Goal: Information Seeking & Learning: Learn about a topic

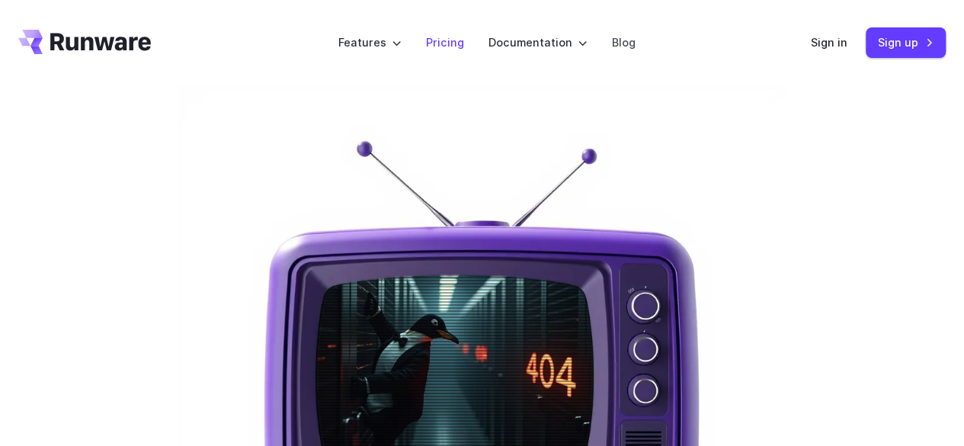
click at [439, 47] on link "Pricing" at bounding box center [445, 43] width 38 height 18
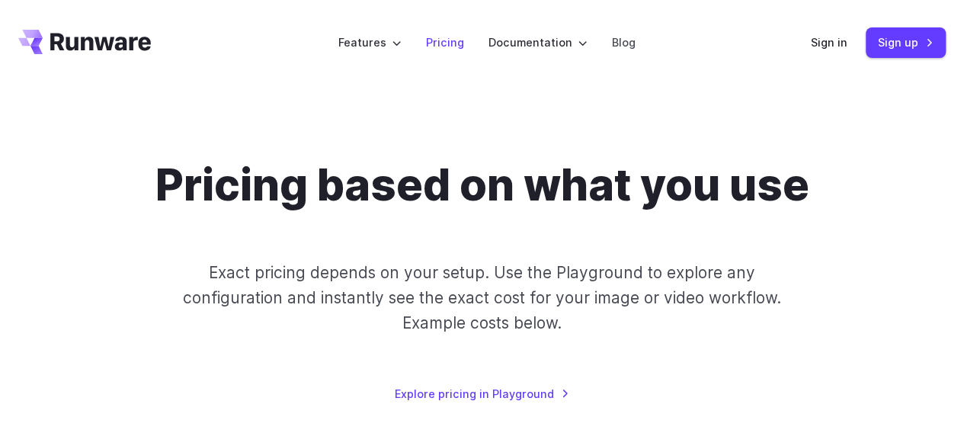
click at [447, 46] on link "Pricing" at bounding box center [445, 43] width 38 height 18
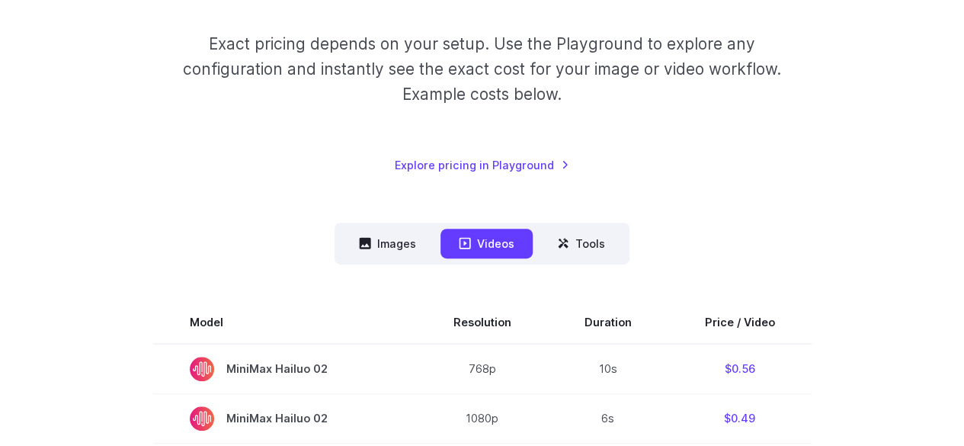
scroll to position [305, 0]
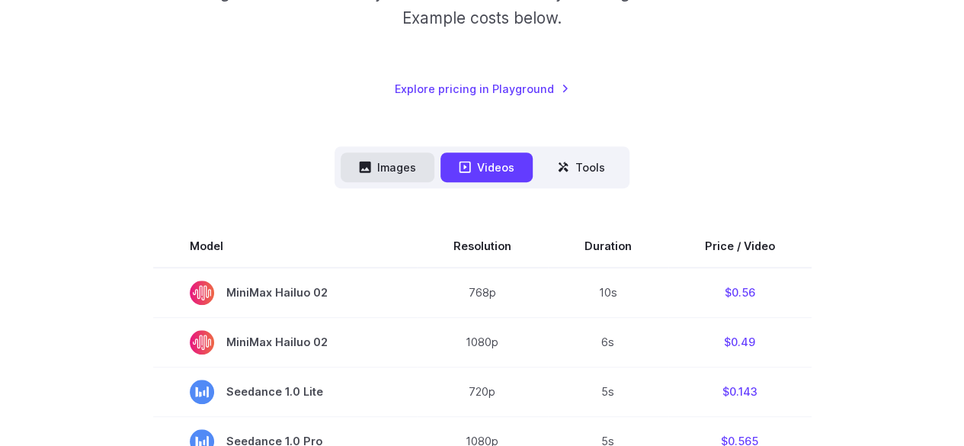
click at [417, 168] on button "Images" at bounding box center [388, 167] width 94 height 30
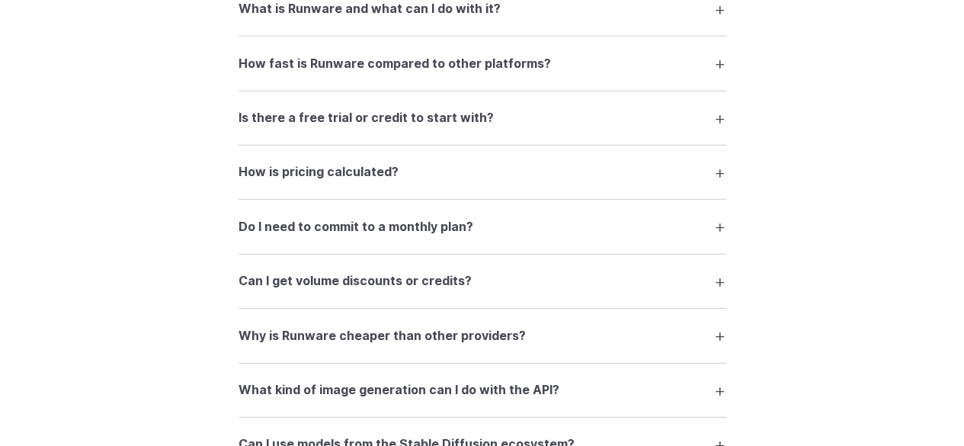
scroll to position [2133, 0]
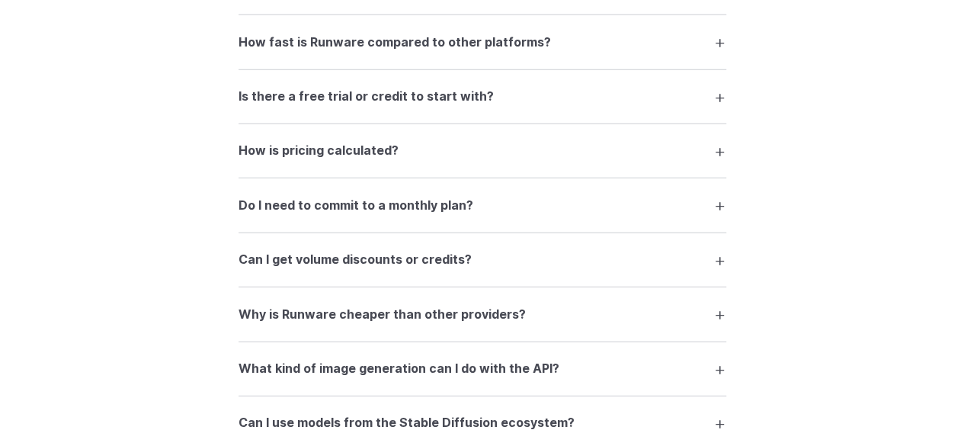
click at [724, 164] on summary "How is pricing calculated?" at bounding box center [482, 150] width 488 height 29
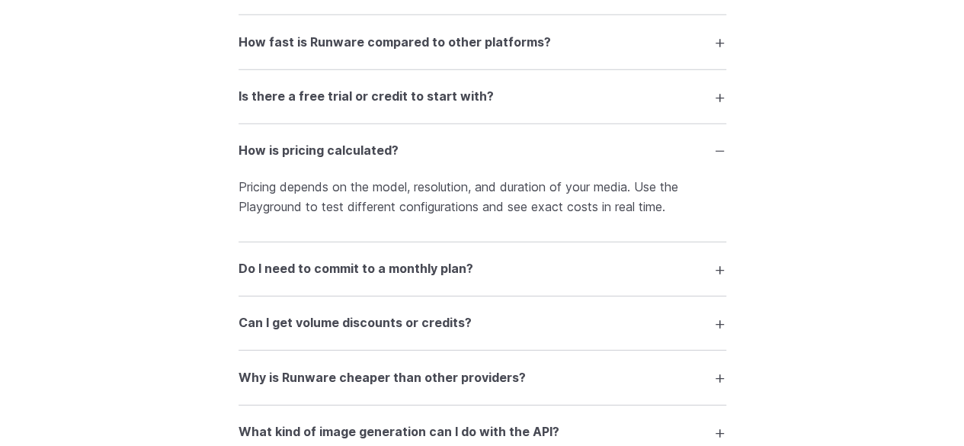
click at [724, 164] on summary "How is pricing calculated?" at bounding box center [482, 150] width 488 height 29
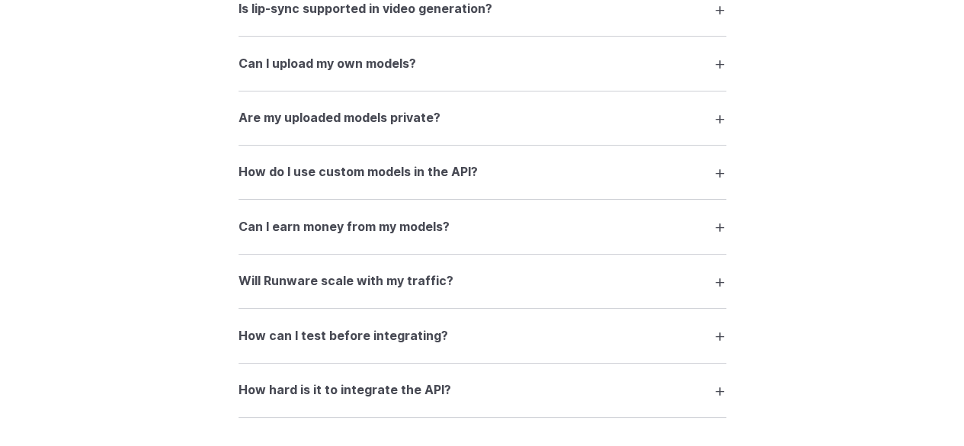
scroll to position [2895, 0]
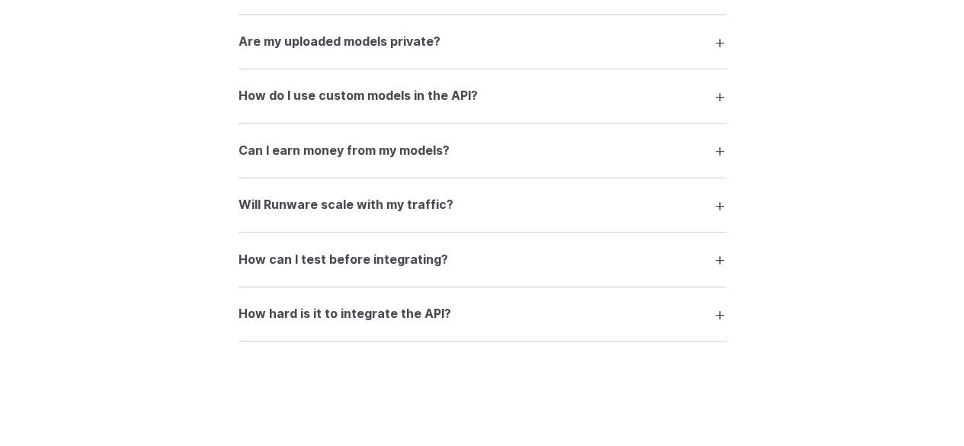
click at [719, 162] on summary "Can I earn money from my models?" at bounding box center [482, 150] width 488 height 29
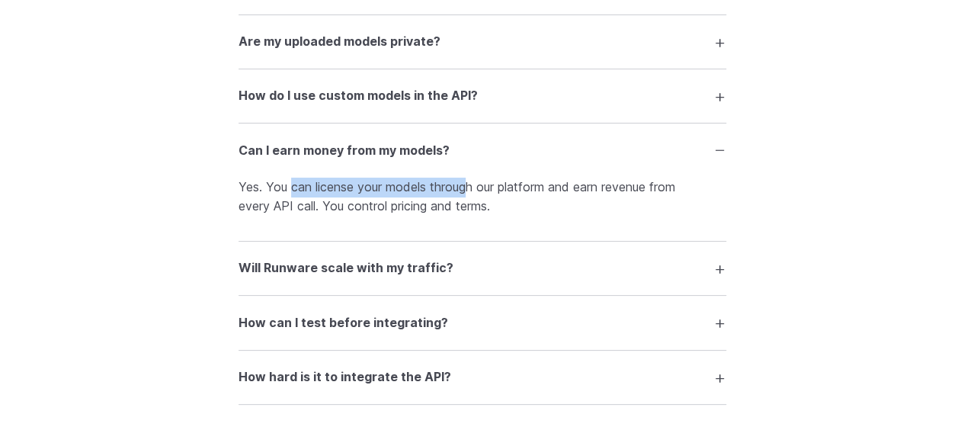
drag, startPoint x: 289, startPoint y: 193, endPoint x: 469, endPoint y: 193, distance: 179.8
click at [469, 193] on p "Yes. You can license your models through our platform and earn revenue from eve…" at bounding box center [482, 196] width 488 height 39
click at [505, 203] on p "Yes. You can license your models through our platform and earn revenue from eve…" at bounding box center [482, 196] width 488 height 39
click at [704, 110] on summary "How do I use custom models in the API?" at bounding box center [482, 96] width 488 height 29
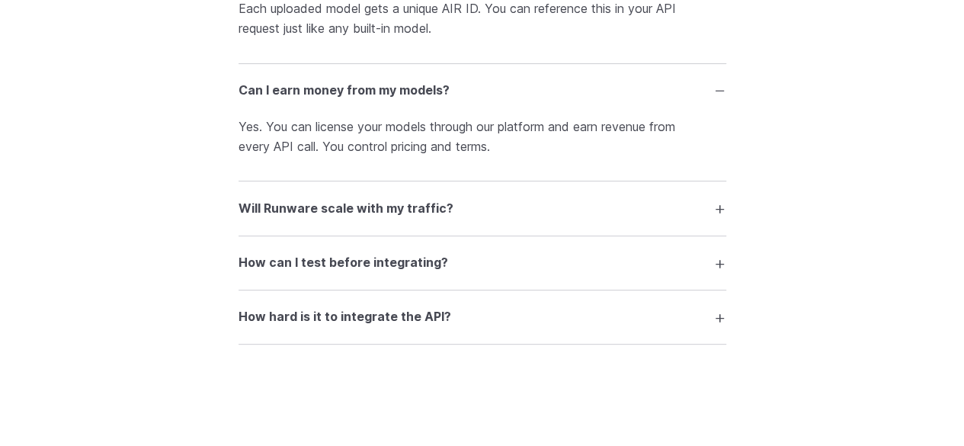
scroll to position [3047, 0]
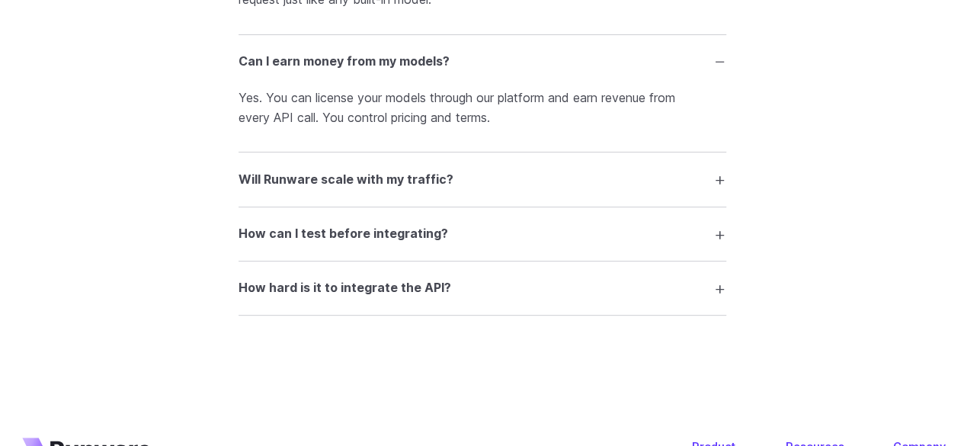
click at [724, 191] on summary "Will Runware scale with my traffic?" at bounding box center [482, 179] width 488 height 29
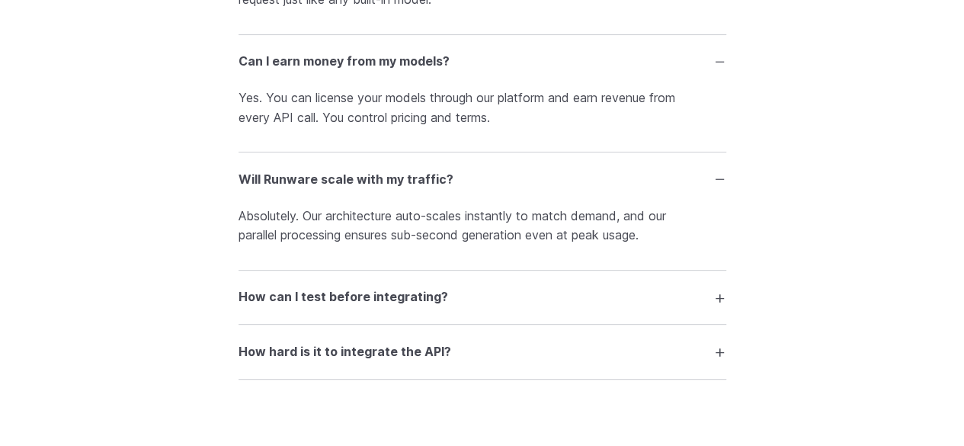
click at [724, 190] on summary "Will Runware scale with my traffic?" at bounding box center [482, 179] width 488 height 29
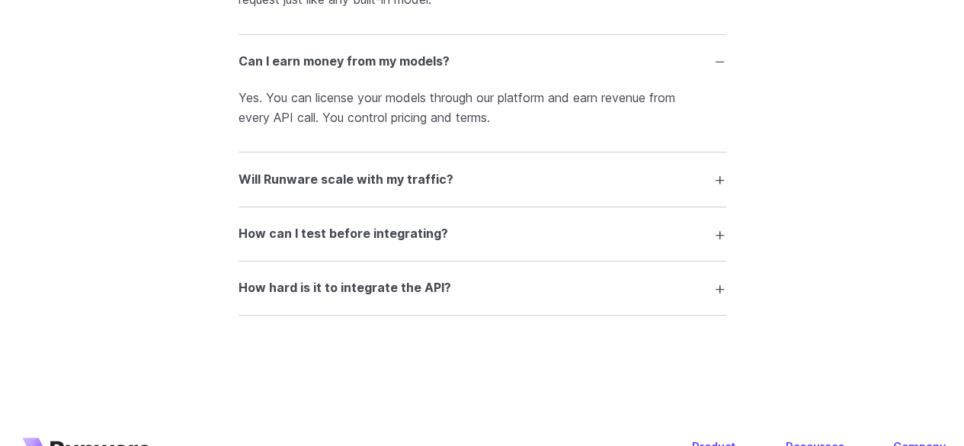
click at [722, 241] on summary "How can I test before integrating?" at bounding box center [482, 233] width 488 height 29
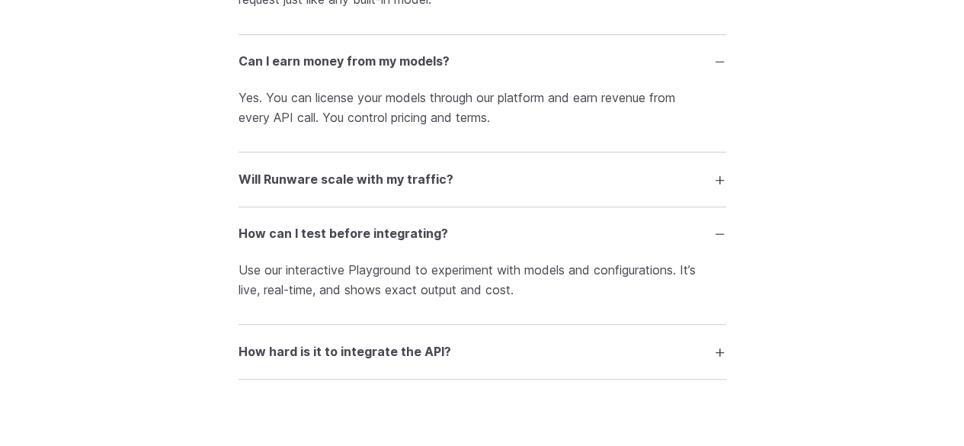
click at [722, 241] on summary "How can I test before integrating?" at bounding box center [482, 233] width 488 height 29
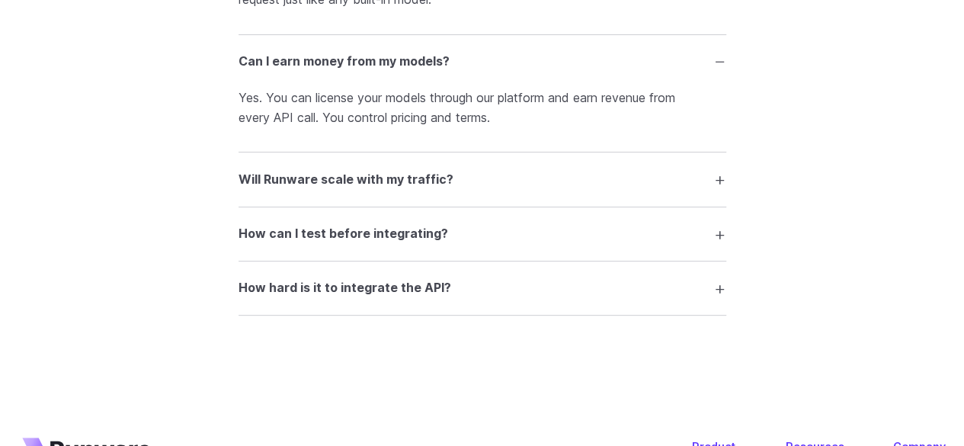
click at [721, 296] on summary "How hard is it to integrate the API?" at bounding box center [482, 287] width 488 height 29
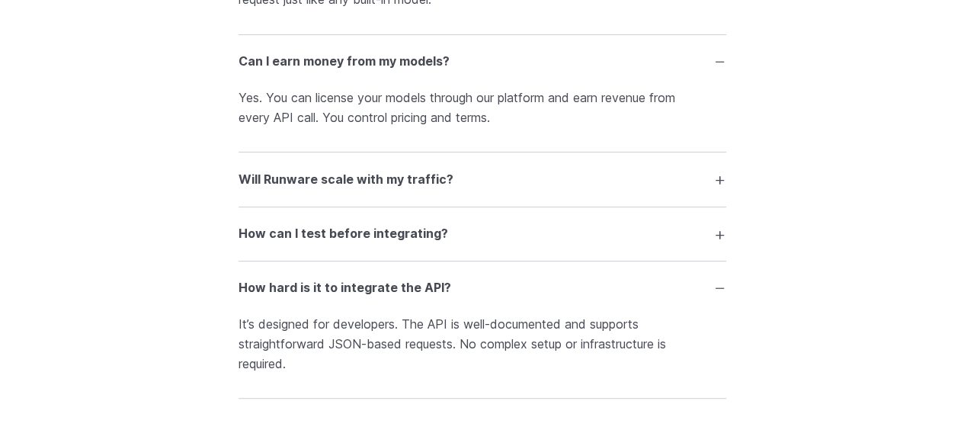
click at [721, 294] on summary "How hard is it to integrate the API?" at bounding box center [482, 287] width 488 height 29
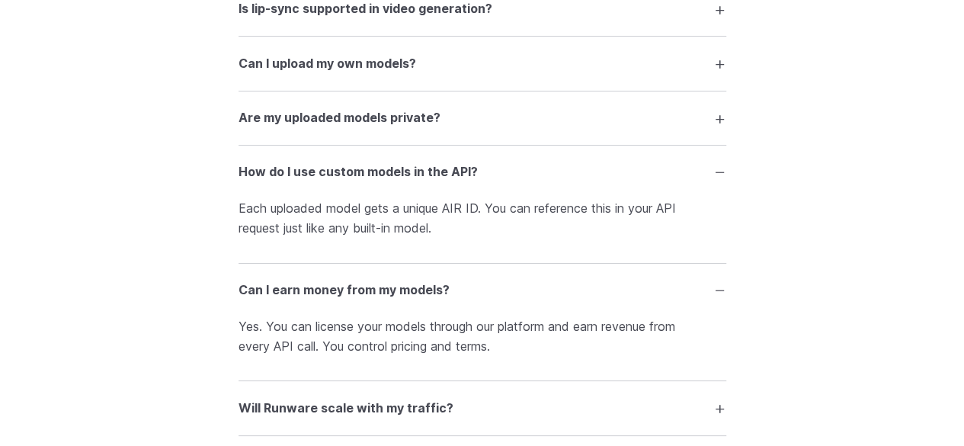
scroll to position [2666, 0]
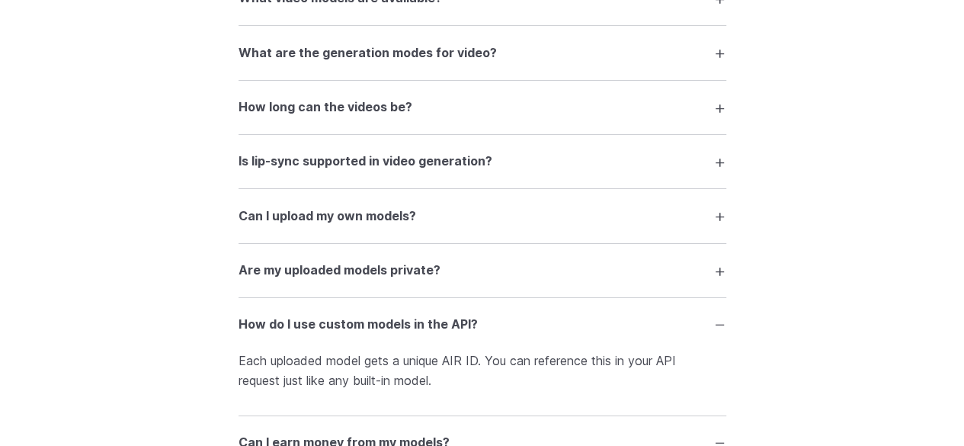
click at [685, 220] on summary "Can I upload my own models?" at bounding box center [482, 215] width 488 height 29
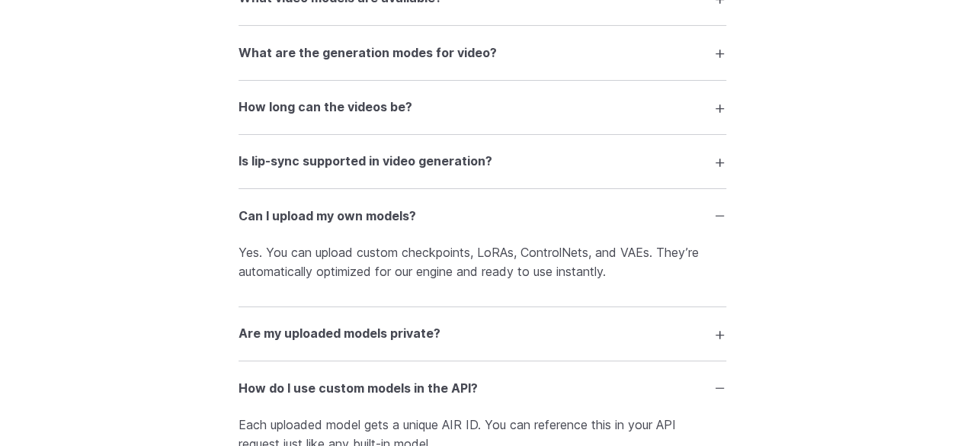
click at [685, 220] on summary "Can I upload my own models?" at bounding box center [482, 215] width 488 height 29
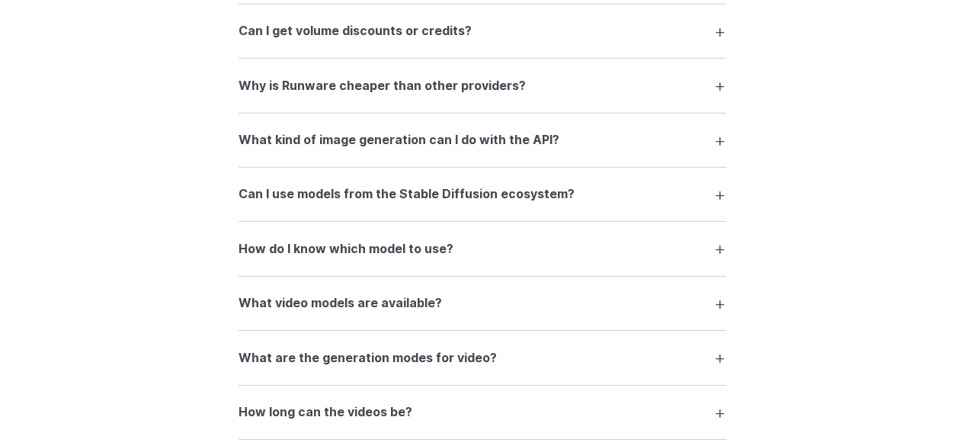
scroll to position [2362, 0]
click at [576, 241] on summary "How do I know which model to use?" at bounding box center [482, 248] width 488 height 29
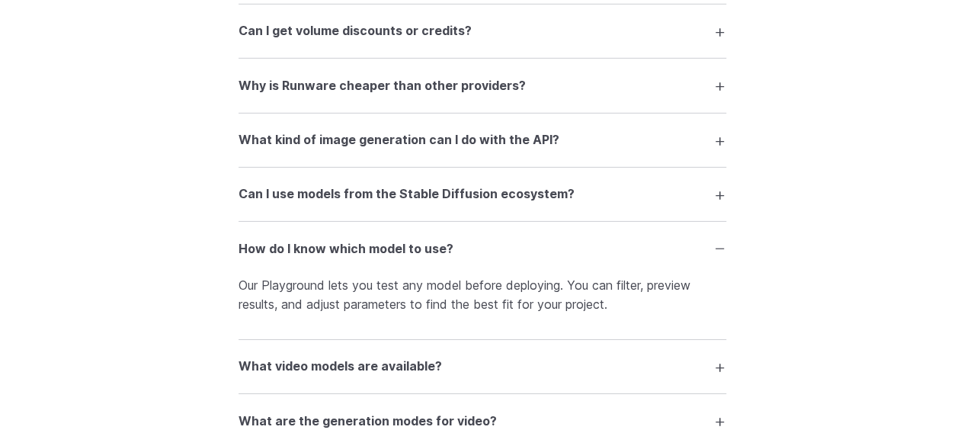
click at [576, 241] on summary "How do I know which model to use?" at bounding box center [482, 248] width 488 height 29
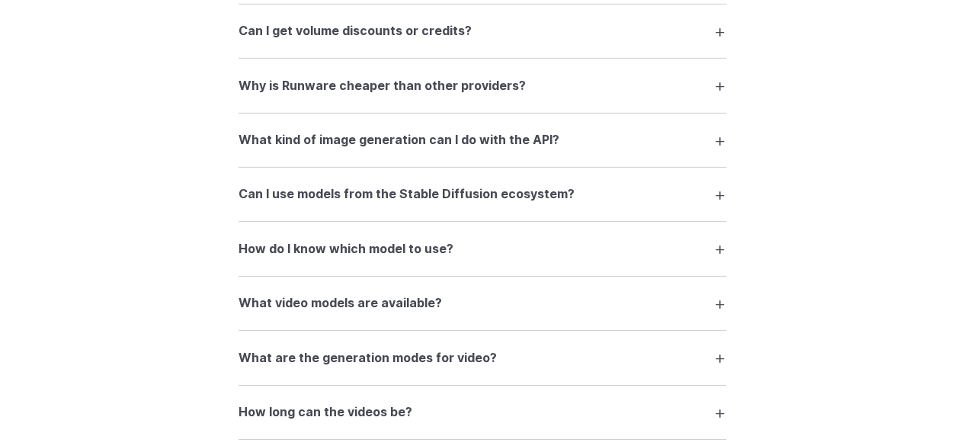
scroll to position [2209, 0]
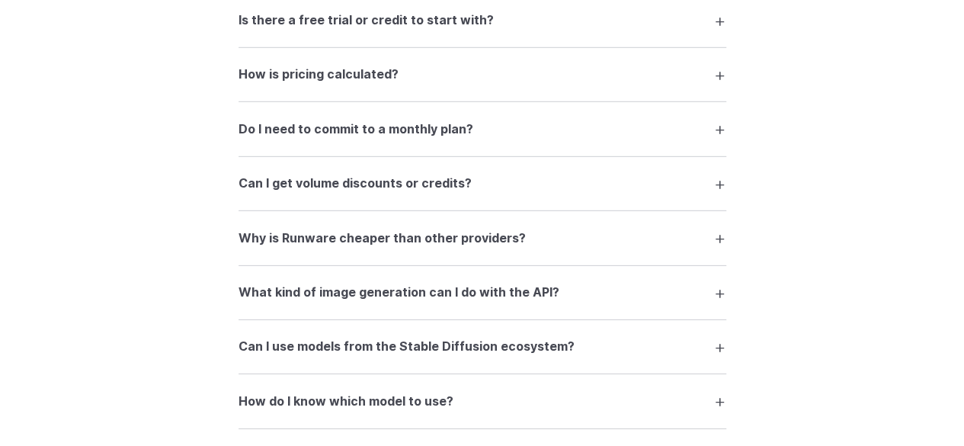
click at [536, 240] on summary "Why is Runware cheaper than other providers?" at bounding box center [482, 237] width 488 height 29
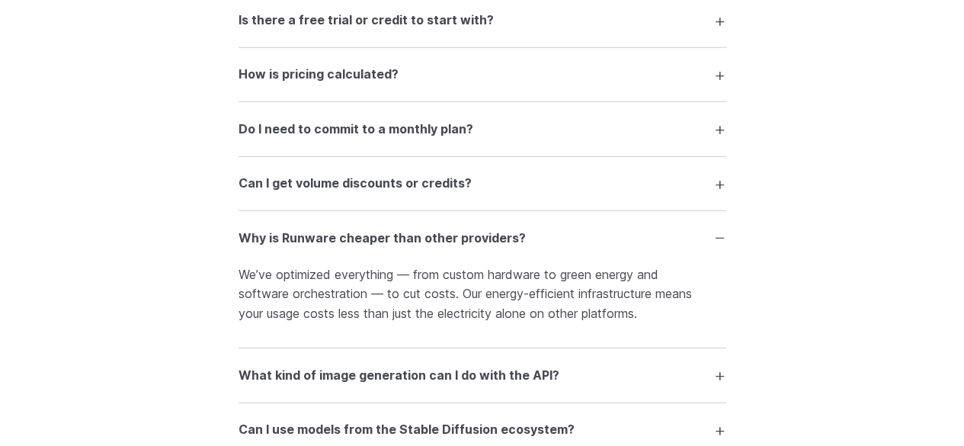
click at [539, 240] on summary "Why is Runware cheaper than other providers?" at bounding box center [482, 237] width 488 height 29
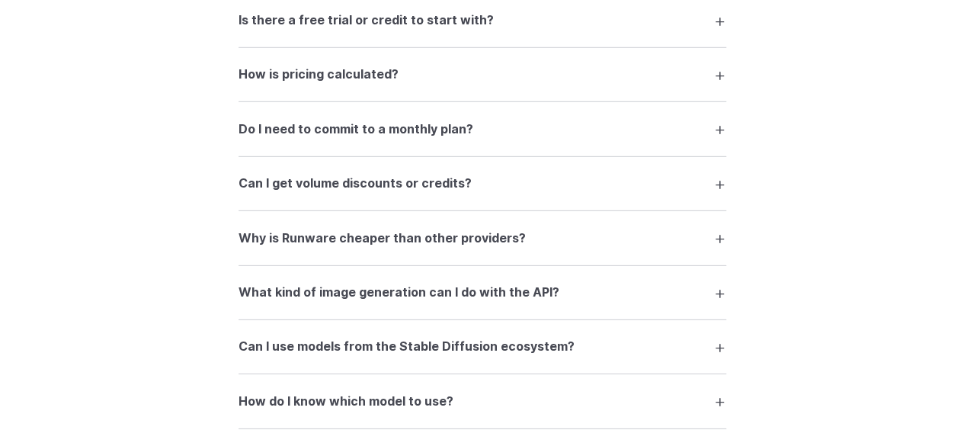
click at [526, 143] on summary "Do I need to commit to a monthly plan?" at bounding box center [482, 128] width 488 height 29
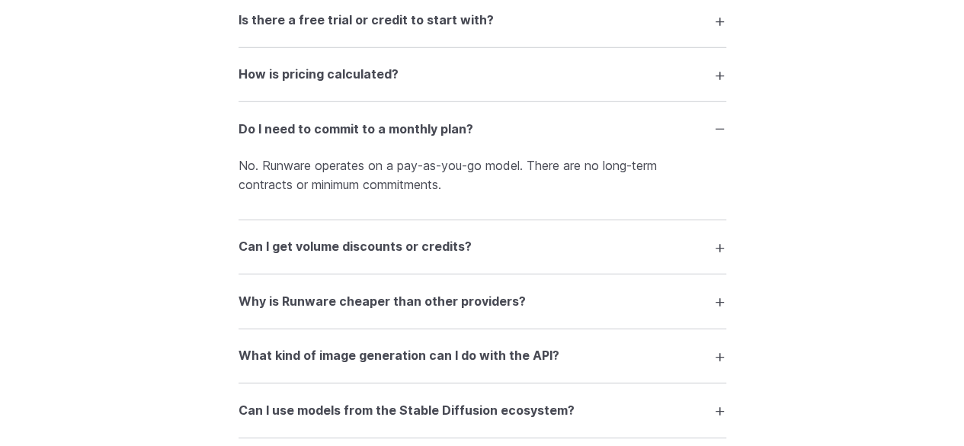
click at [532, 136] on summary "Do I need to commit to a monthly plan?" at bounding box center [482, 128] width 488 height 29
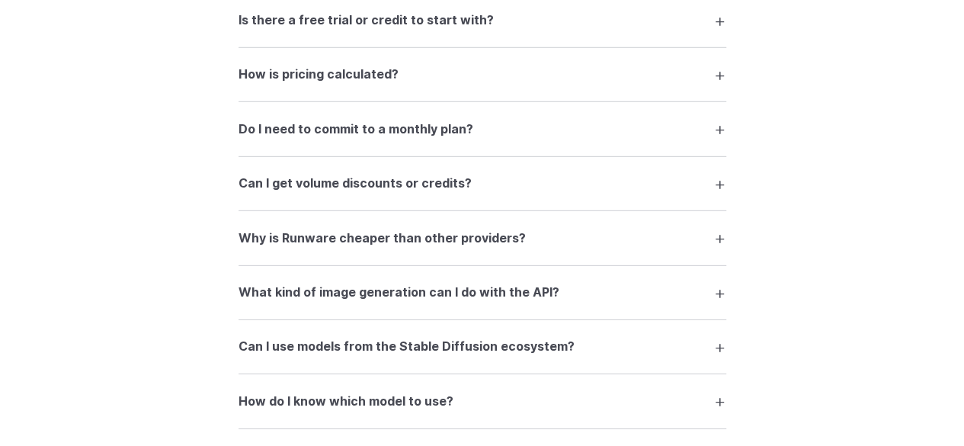
click at [540, 89] on summary "How is pricing calculated?" at bounding box center [482, 74] width 488 height 29
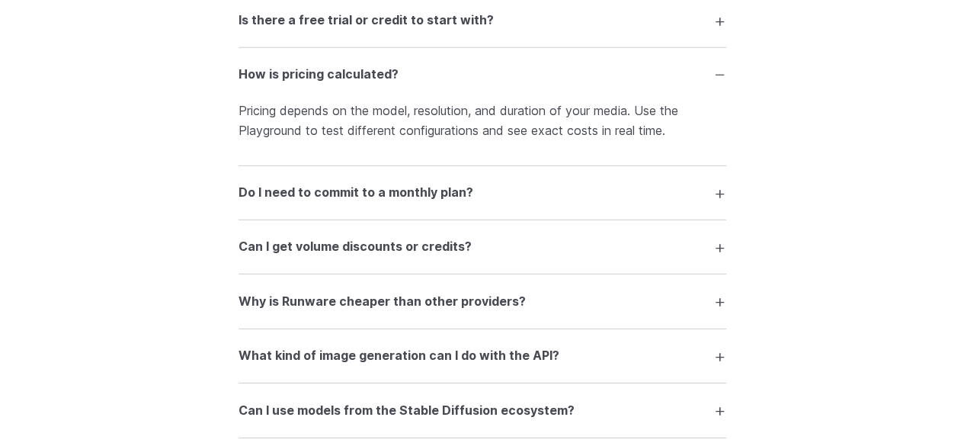
click at [540, 89] on summary "How is pricing calculated?" at bounding box center [482, 74] width 488 height 29
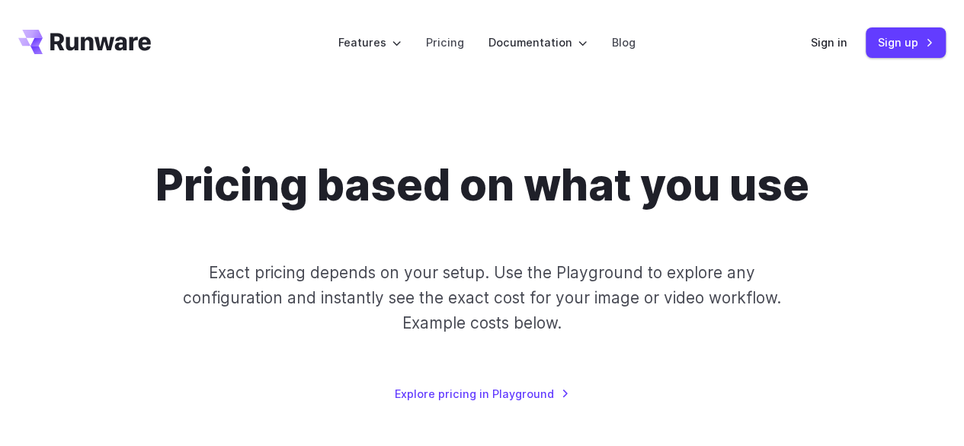
scroll to position [0, 0]
click at [464, 46] on link "Pricing" at bounding box center [445, 43] width 38 height 18
click at [114, 44] on icon "Go to /" at bounding box center [84, 42] width 133 height 24
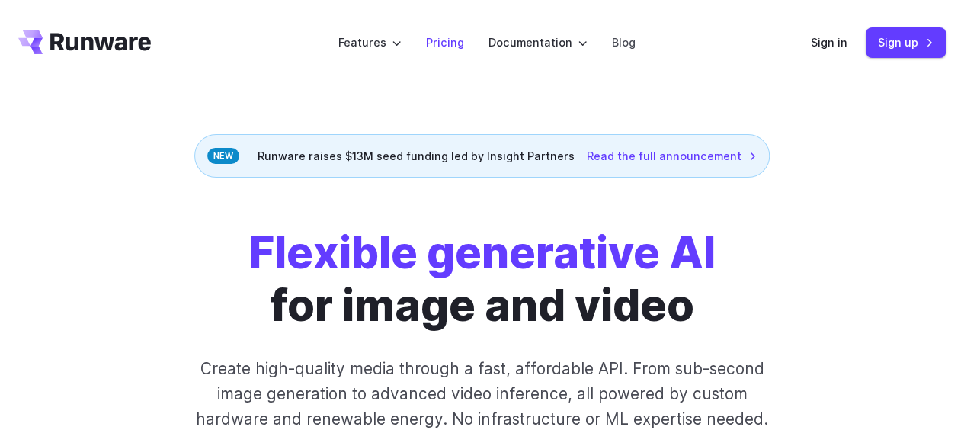
click at [444, 41] on link "Pricing" at bounding box center [445, 43] width 38 height 18
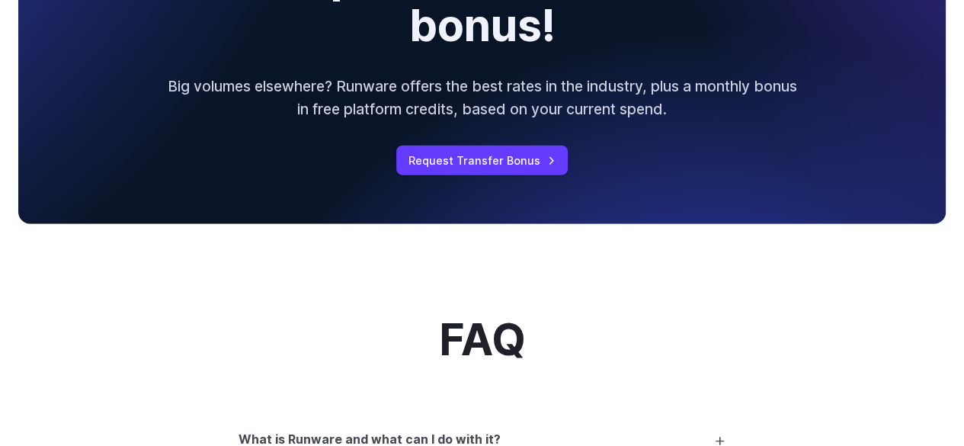
scroll to position [1828, 0]
